Goal: Check status

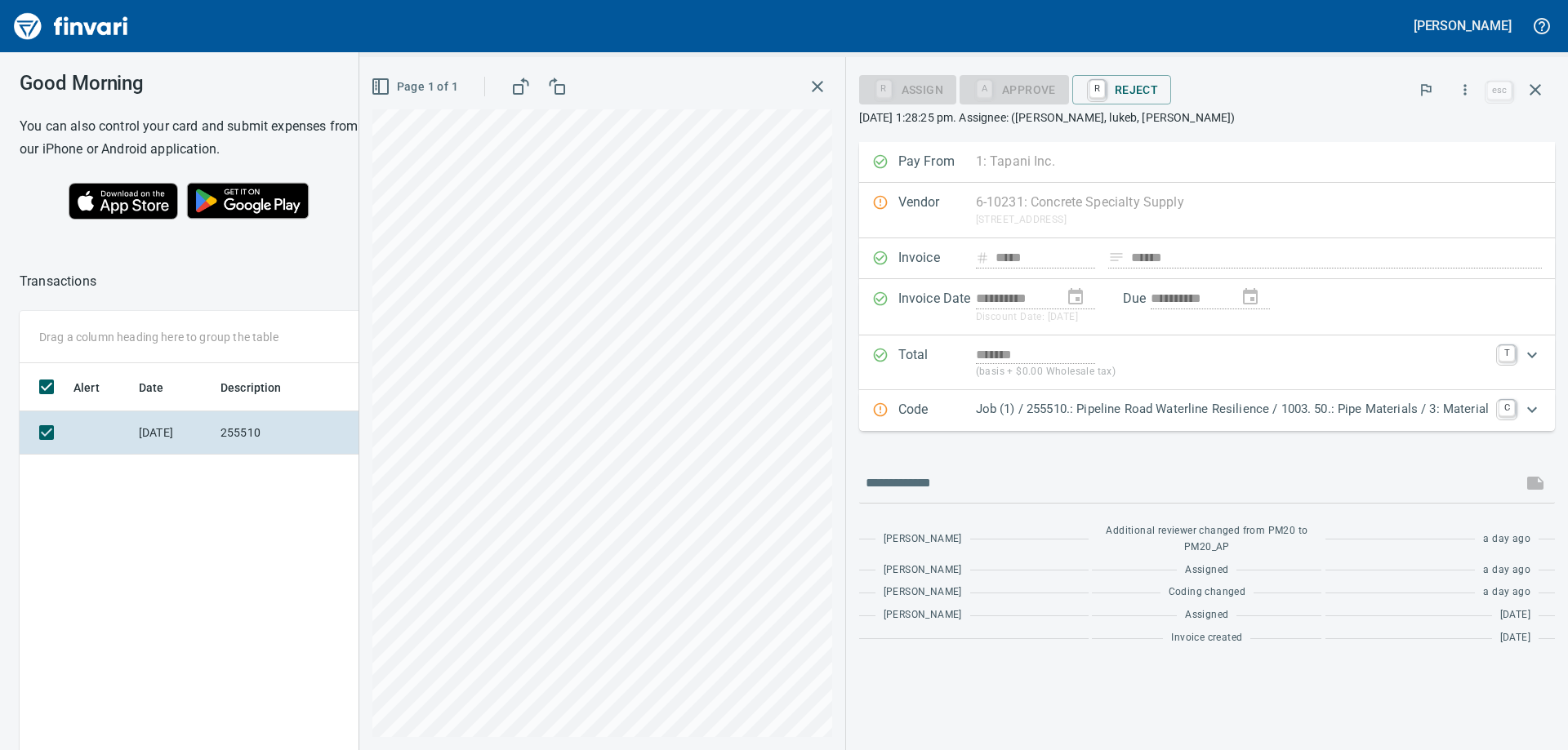
scroll to position [558, 1096]
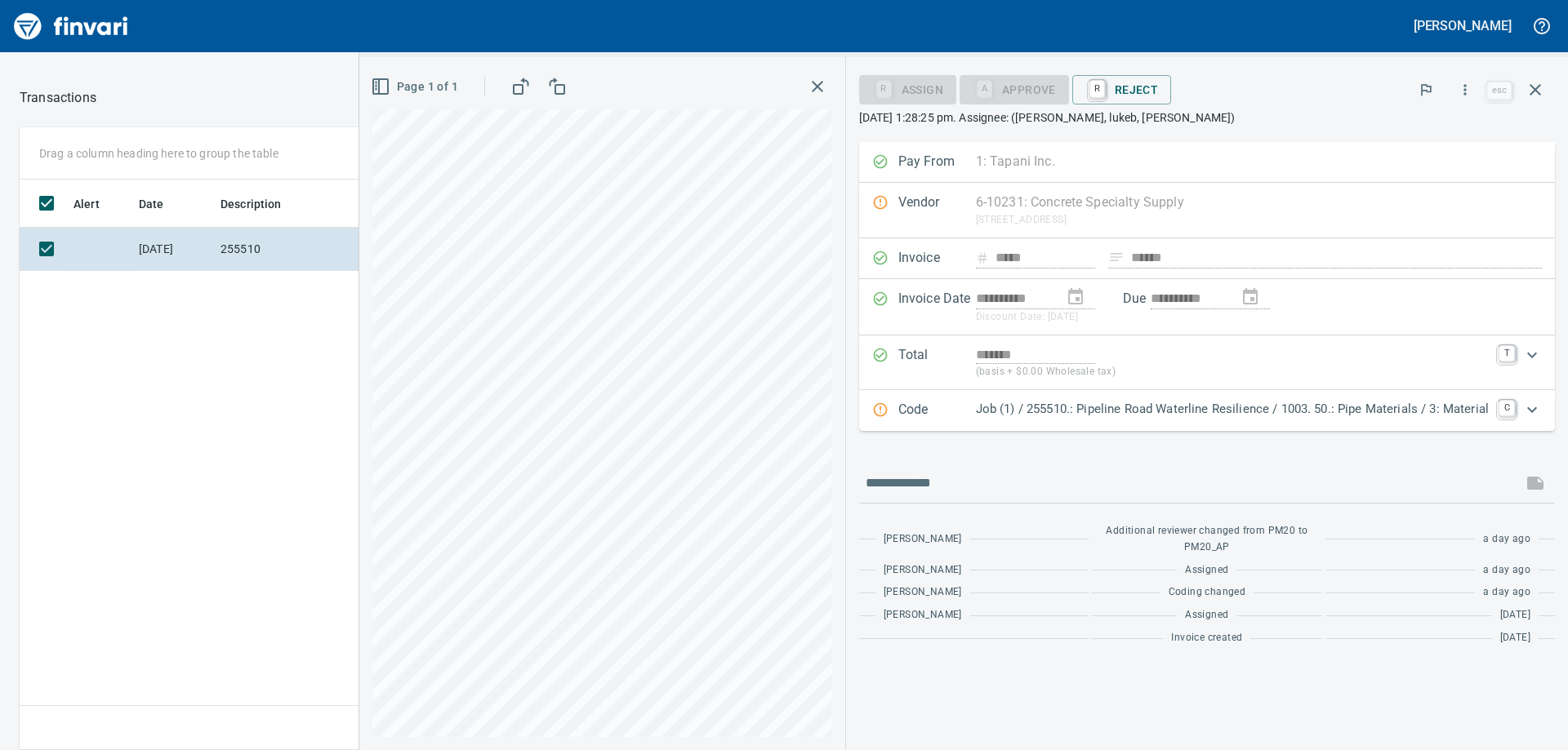
click at [119, 27] on img "Finvari" at bounding box center [71, 26] width 123 height 39
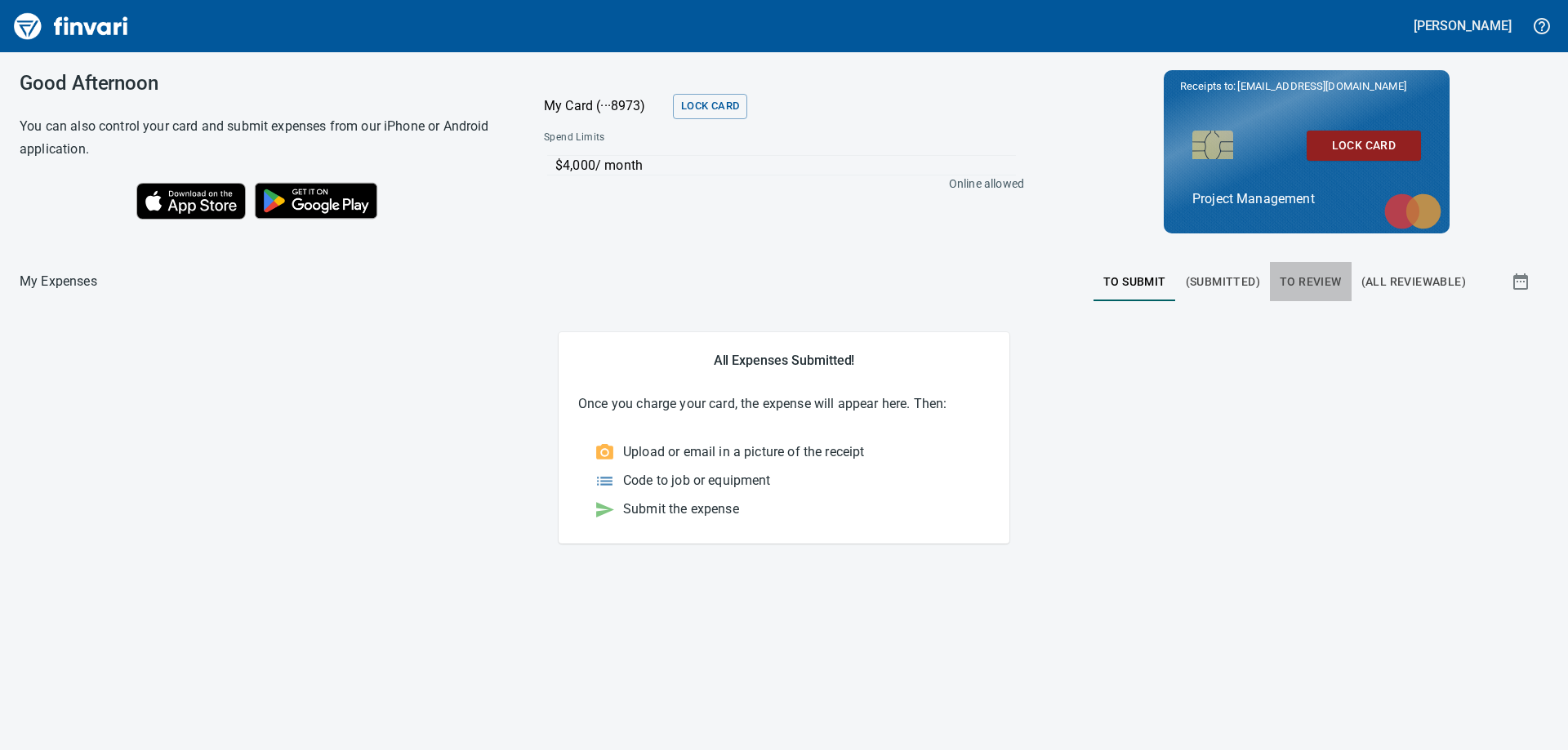
click at [1300, 285] on span "To Review" at bounding box center [1311, 282] width 62 height 20
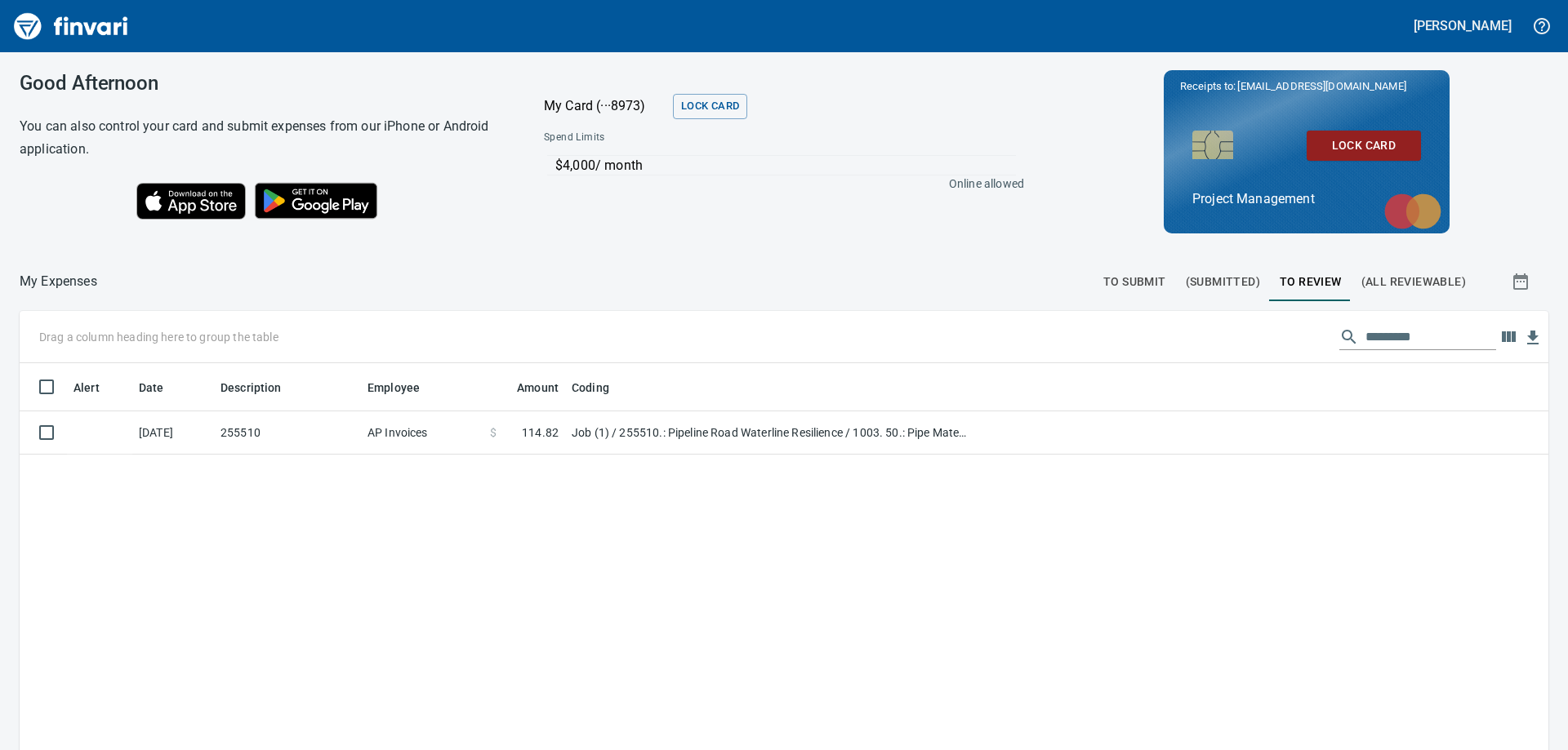
scroll to position [558, 1505]
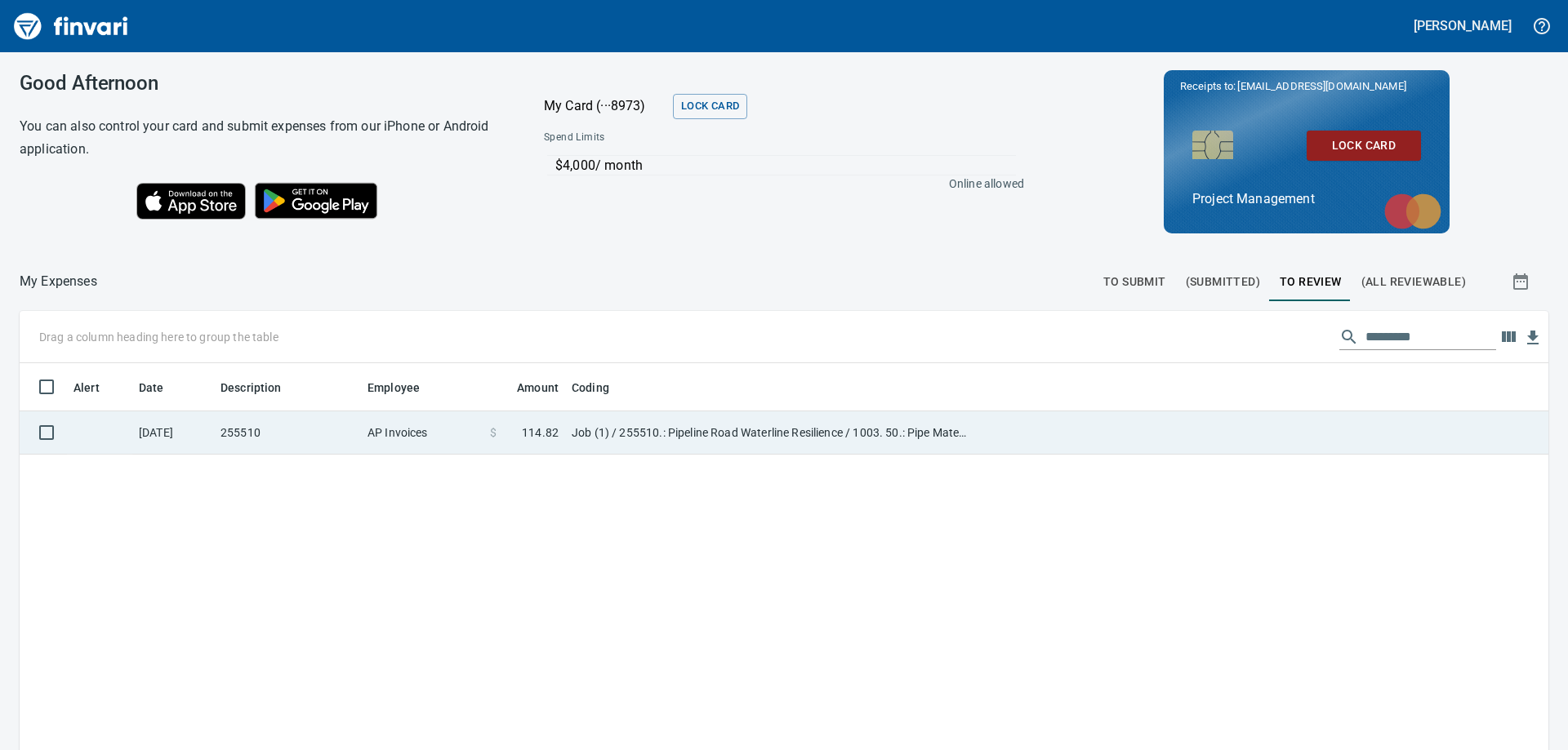
click at [705, 433] on td "Job (1) / 255510.: Pipeline Road Waterline Resilience / 1003. 50.: Pipe Materia…" at bounding box center [770, 433] width 408 height 43
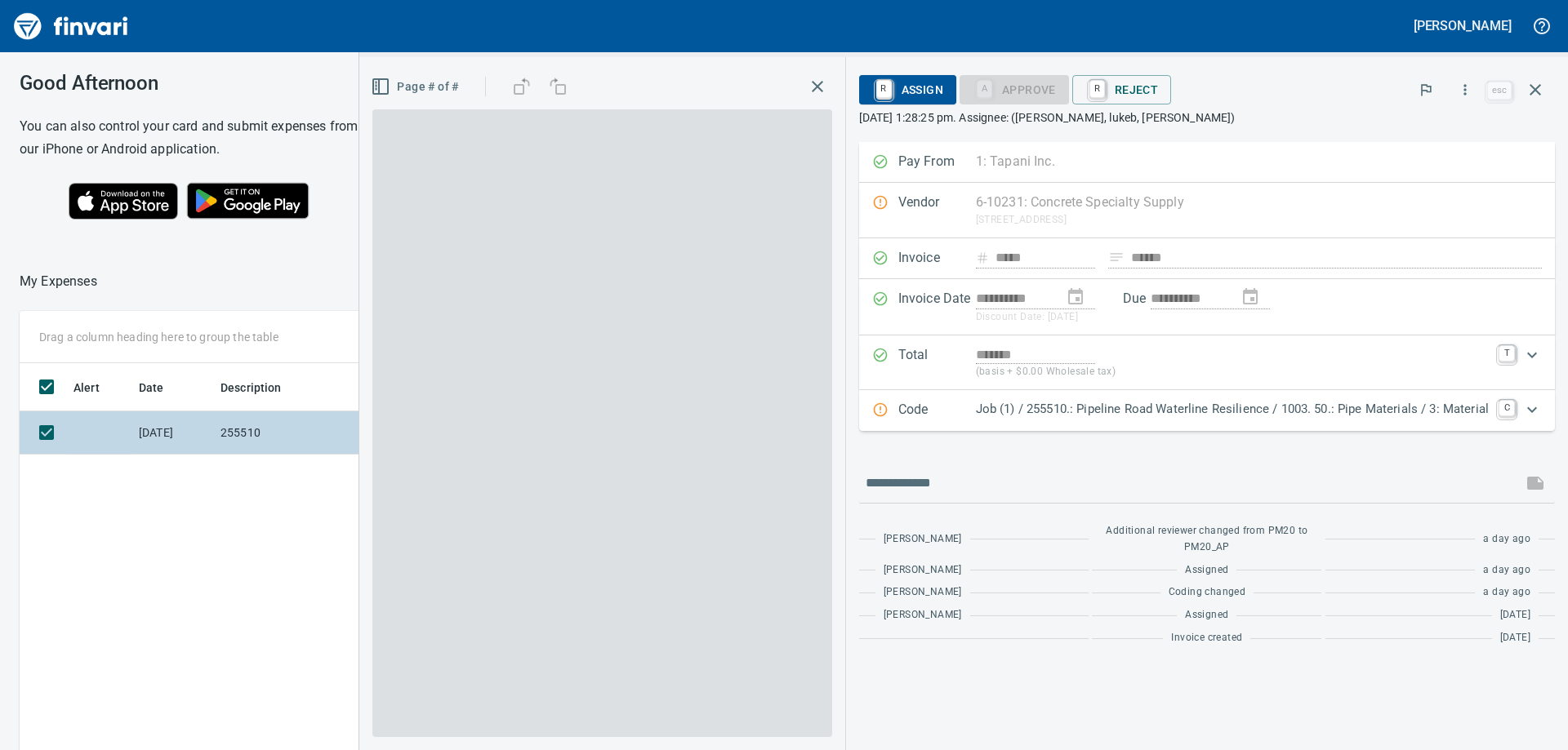
scroll to position [558, 1096]
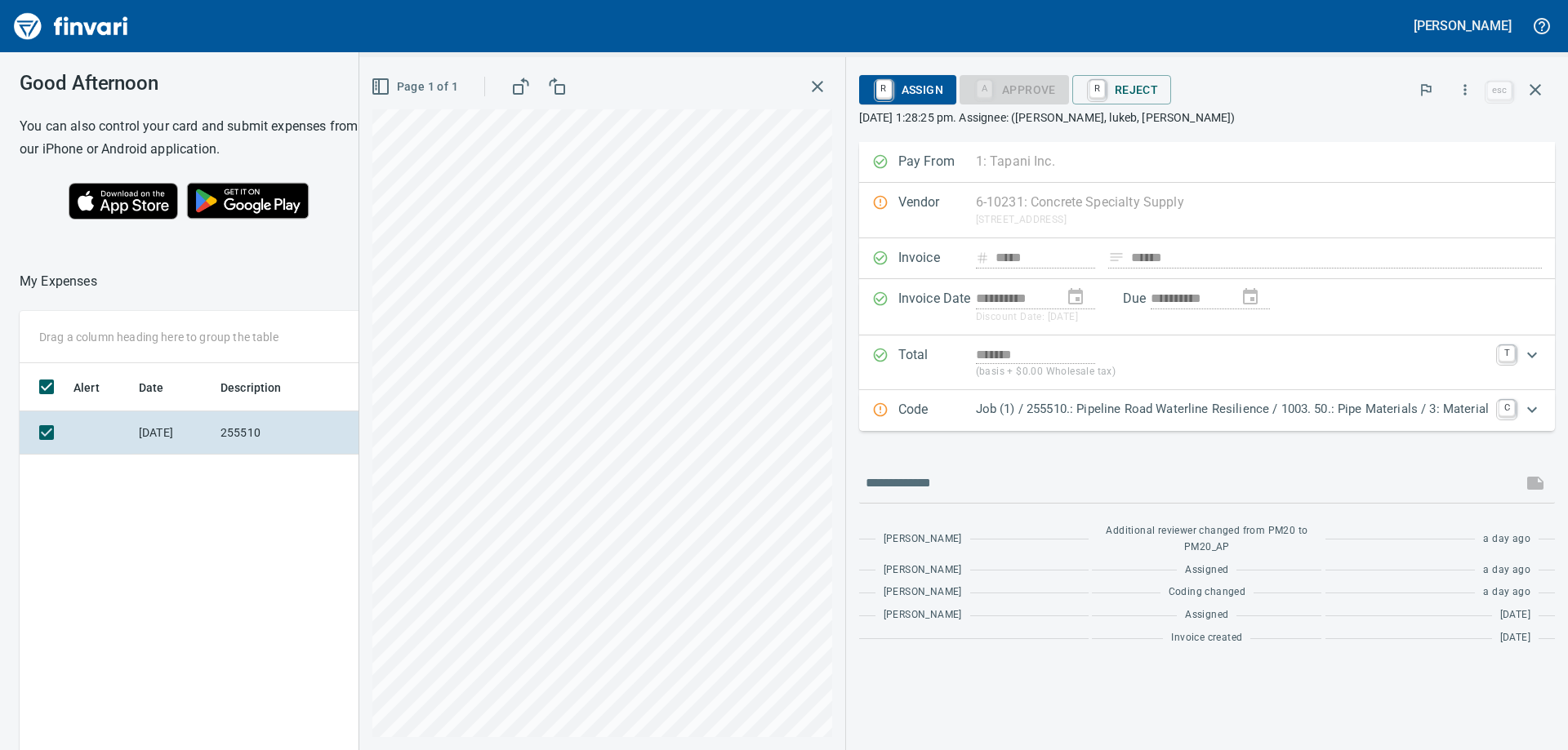
click at [1095, 402] on p "Job (1) / 255510.: Pipeline Road Waterline Resilience / 1003. 50.: Pipe Materia…" at bounding box center [1233, 410] width 513 height 19
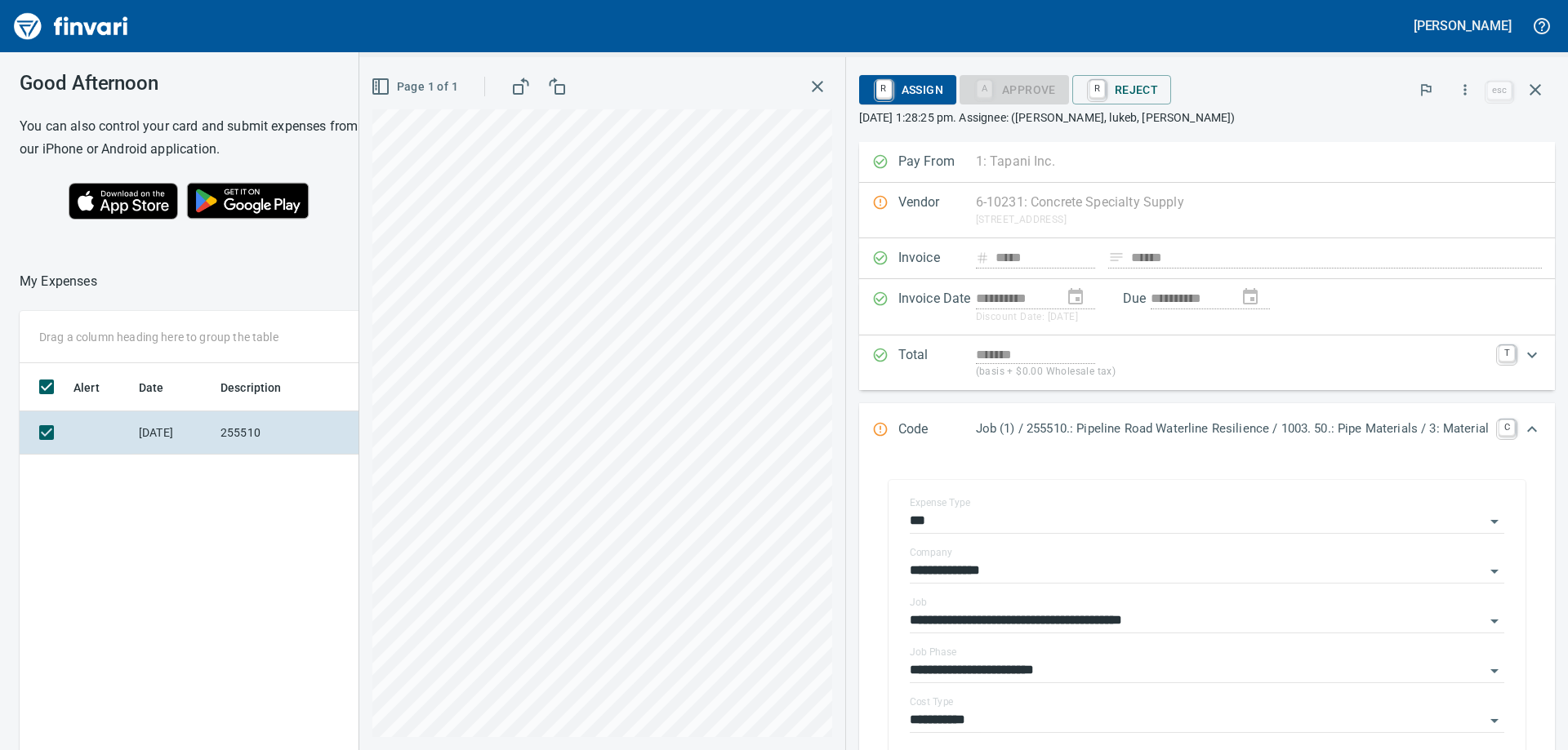
scroll to position [319, 0]
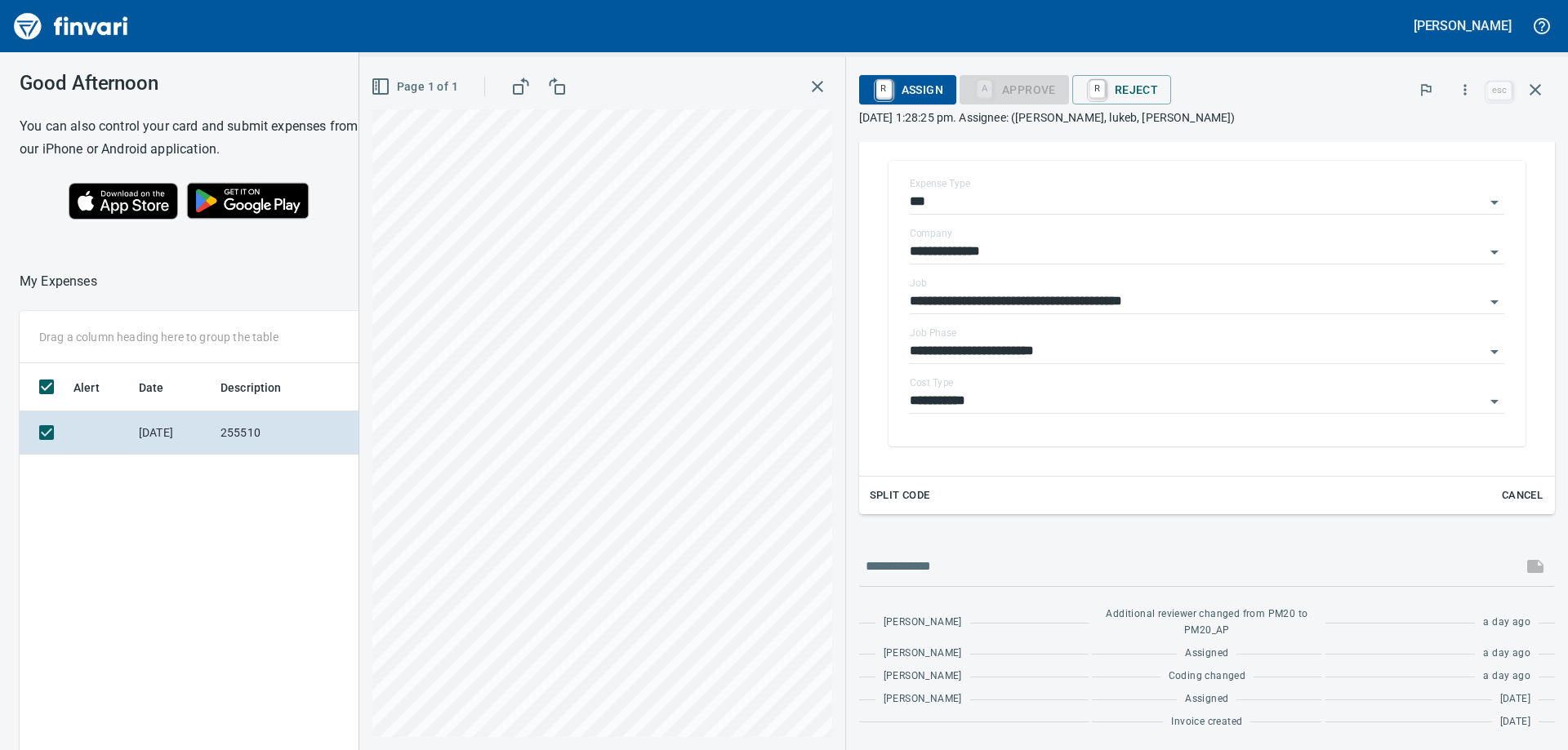
click at [1504, 446] on div "**********" at bounding box center [1208, 306] width 621 height 282
